Goal: Find contact information: Find contact information

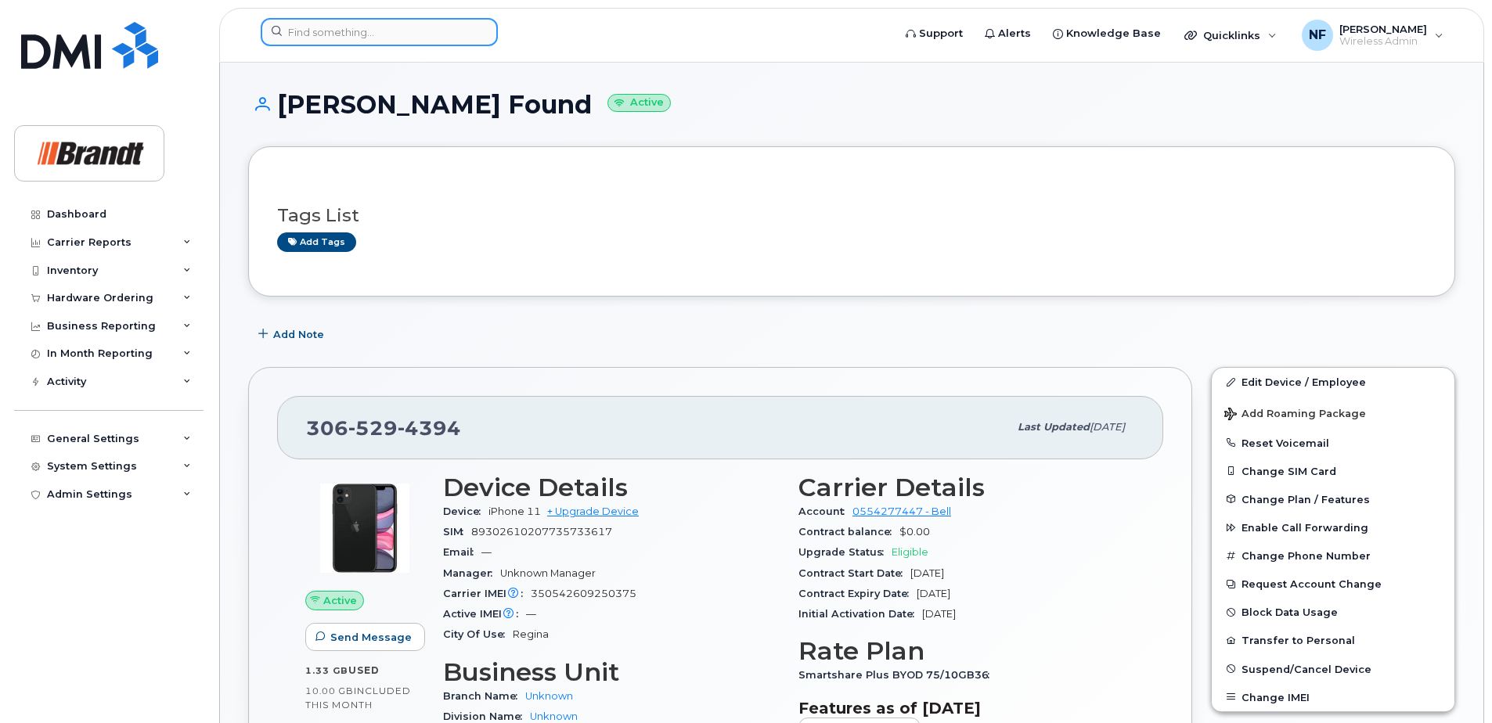
click at [400, 23] on input at bounding box center [379, 32] width 237 height 28
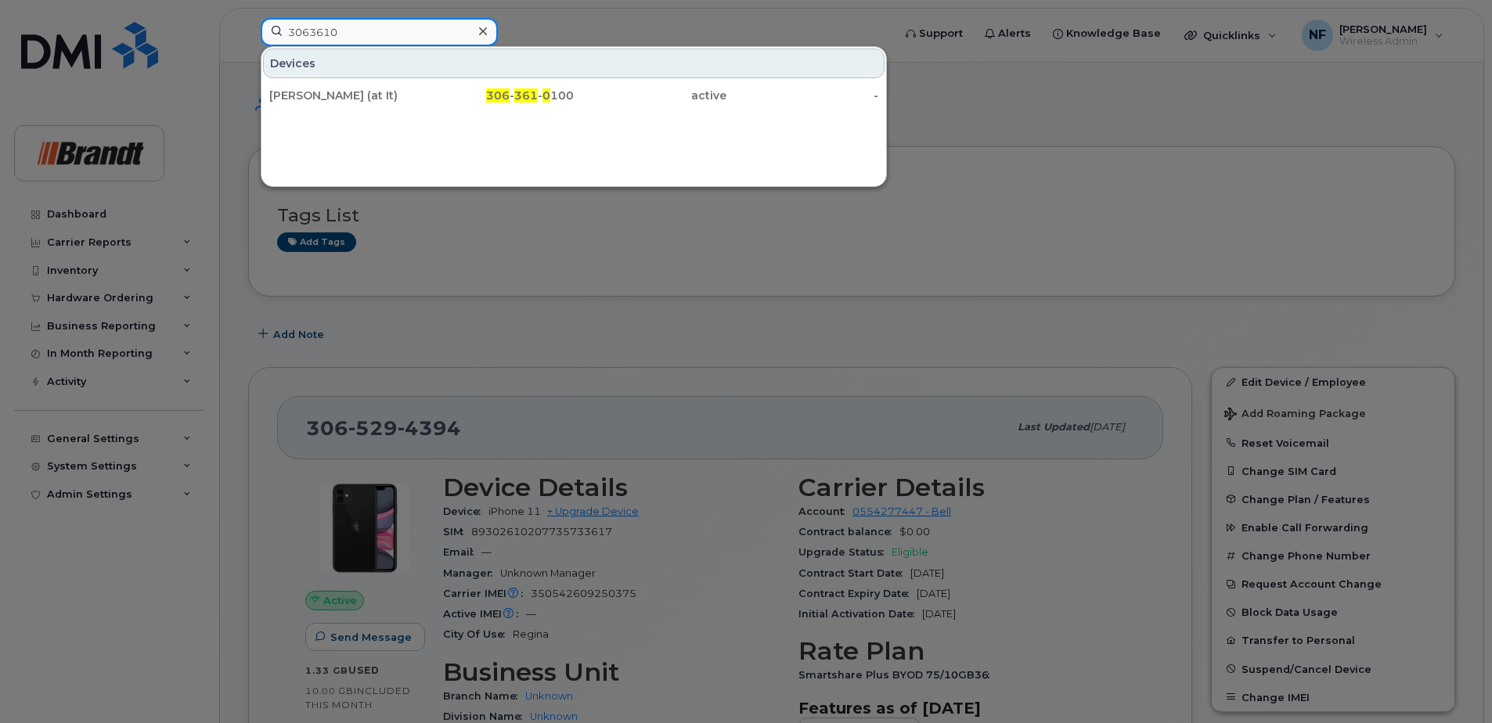
type input "3063610"
drag, startPoint x: 482, startPoint y: 32, endPoint x: 324, endPoint y: 53, distance: 159.5
click at [482, 32] on icon at bounding box center [483, 31] width 8 height 8
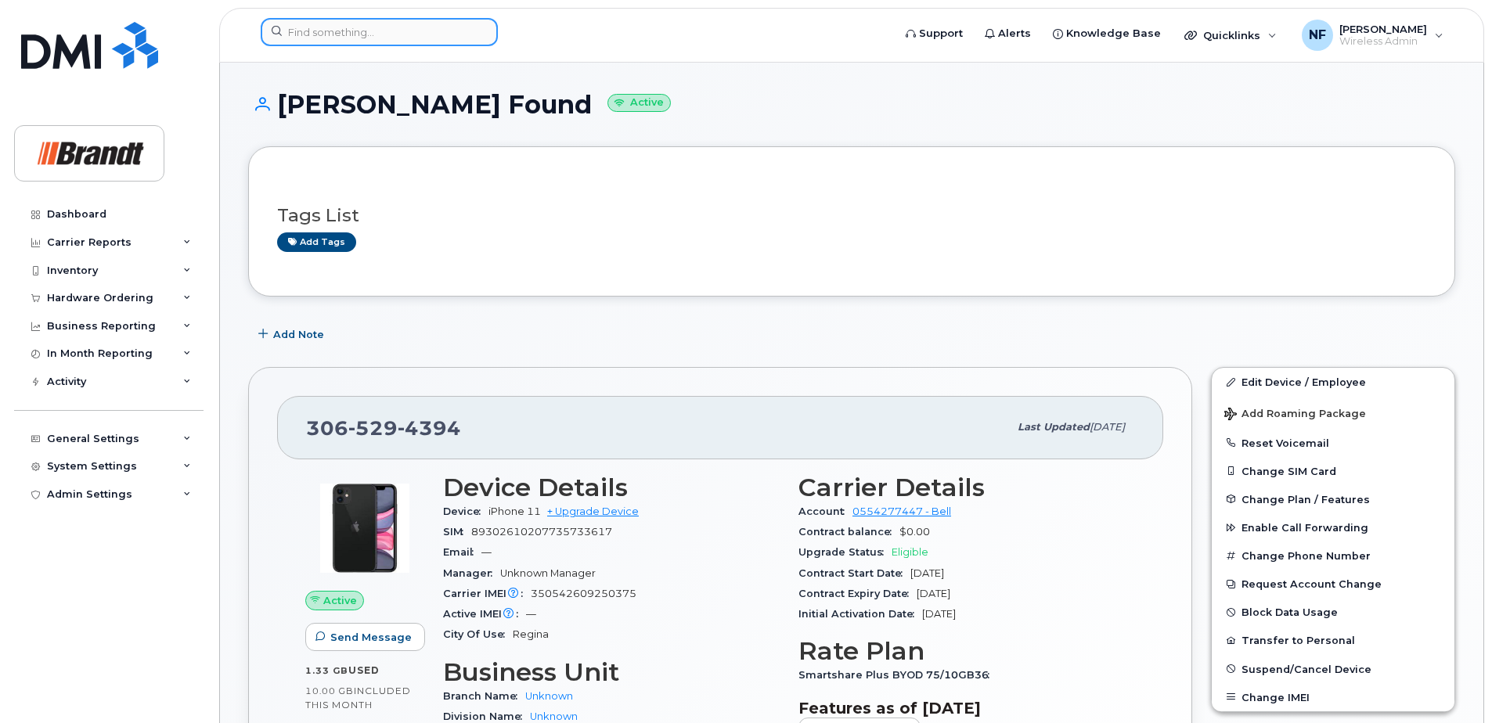
click at [391, 34] on input at bounding box center [379, 32] width 237 height 28
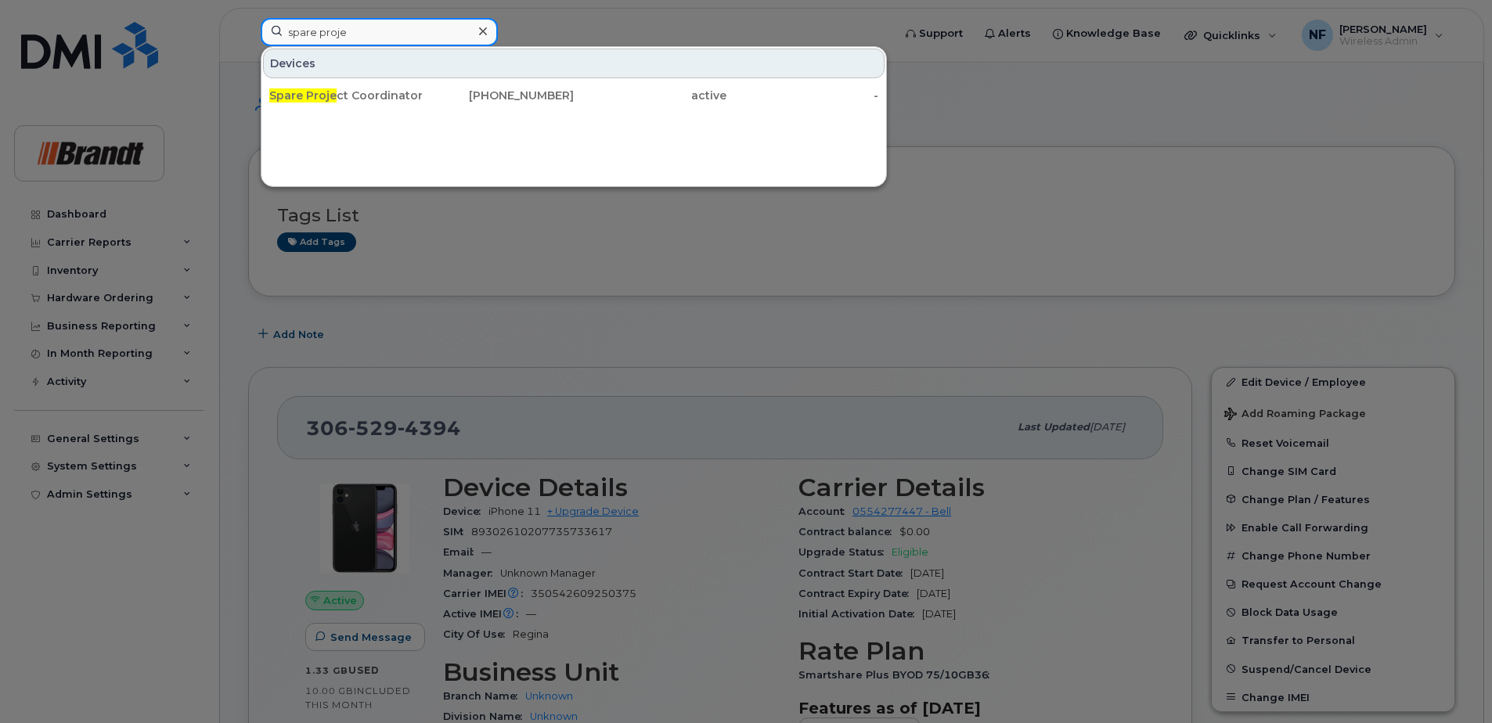
drag, startPoint x: 389, startPoint y: 31, endPoint x: 257, endPoint y: 31, distance: 132.3
click at [257, 31] on div "spare proje Devices Spare Proje ct Coordinator [STREET_ADDRESS]-0785 active -" at bounding box center [571, 35] width 646 height 34
type input "3065105185"
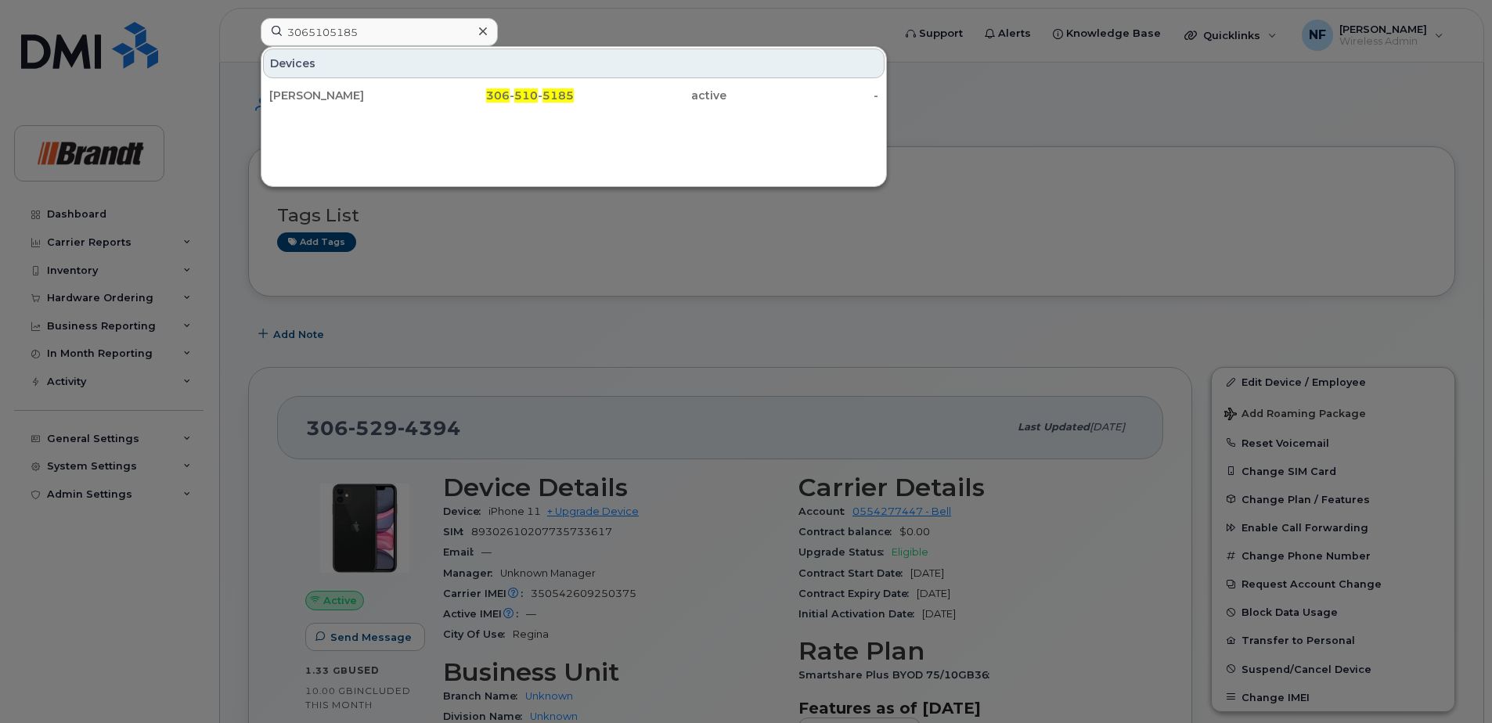
click at [373, 103] on div "[PERSON_NAME]" at bounding box center [345, 96] width 153 height 16
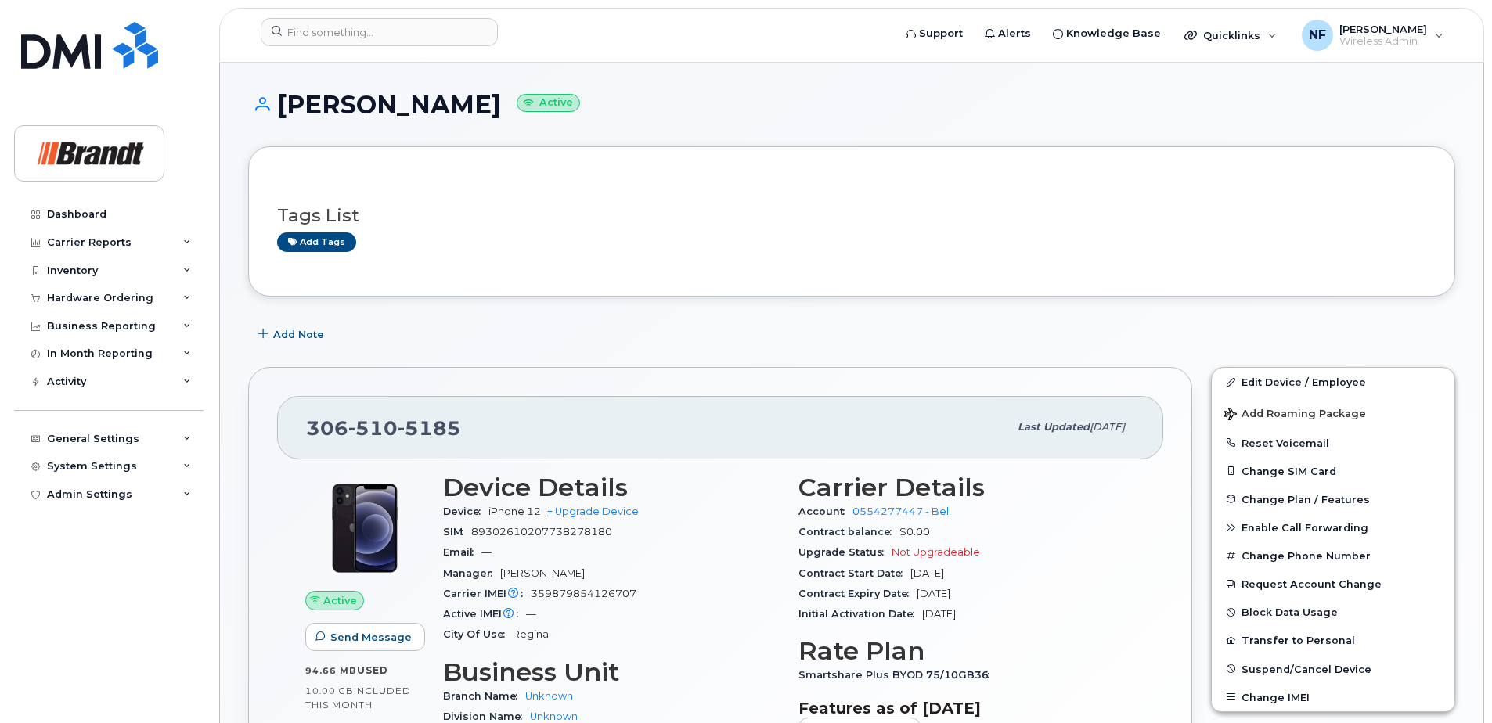
click at [484, 424] on div "306 510 5185" at bounding box center [657, 427] width 702 height 33
click at [445, 427] on span "5185" at bounding box center [429, 427] width 63 height 23
copy span "306 510 5185"
